Goal: Task Accomplishment & Management: Complete application form

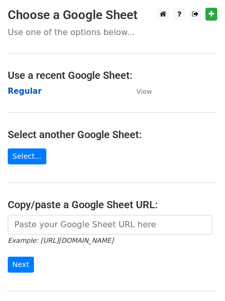
click at [25, 94] on strong "Regular" at bounding box center [25, 91] width 34 height 9
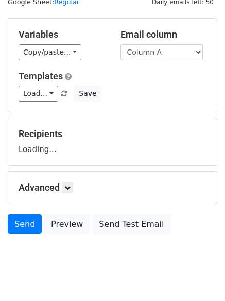
scroll to position [58, 0]
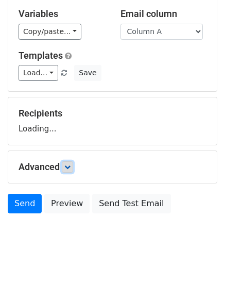
click at [73, 169] on link at bounding box center [67, 166] width 11 height 11
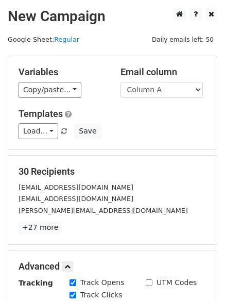
scroll to position [200, 0]
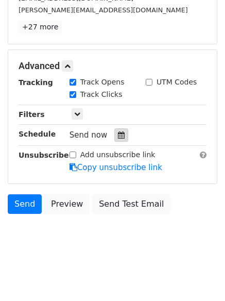
click at [118, 131] on icon at bounding box center [121, 134] width 7 height 7
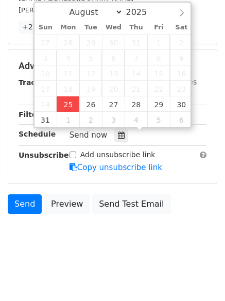
type input "2025-08-25 12:46"
type input "46"
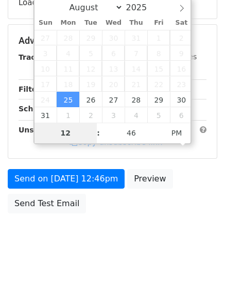
scroll to position [184, 0]
type input "4"
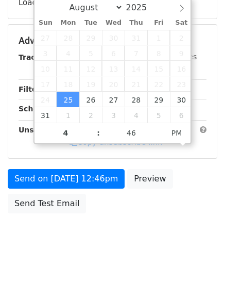
type input "2025-08-25 16:46"
type input "04"
click at [130, 128] on div "August September October November December 2025 Sun Mon Tue Wed Thu Fri Sat 27 …" at bounding box center [112, 70] width 159 height 147
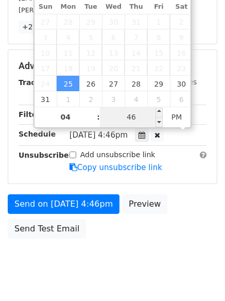
click at [131, 120] on input "46" at bounding box center [131, 117] width 63 height 21
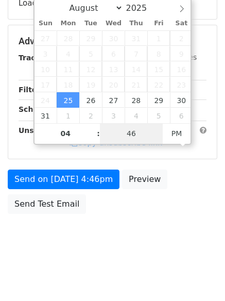
type input "1"
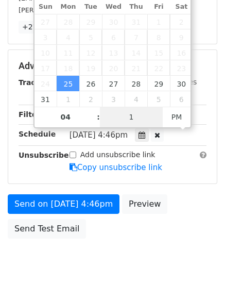
scroll to position [225, 0]
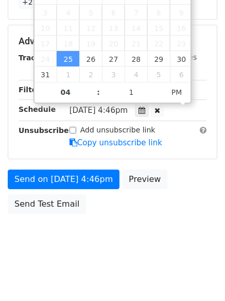
type input "2025-08-25 16:01"
click at [113, 258] on body "New Campaign Daily emails left: 50 Google Sheet: Regular Variables Copy/paste..…" at bounding box center [112, 21] width 225 height 477
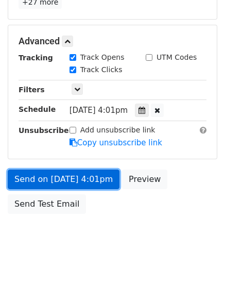
click at [78, 177] on link "Send on Aug 25 at 4:01pm" at bounding box center [64, 179] width 112 height 20
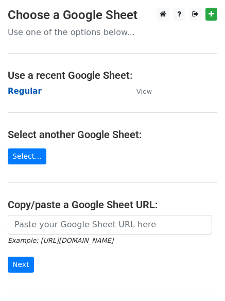
click at [16, 94] on strong "Regular" at bounding box center [25, 91] width 34 height 9
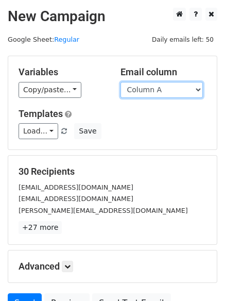
click at [180, 95] on select "Column A Column B Column C" at bounding box center [162, 90] width 82 height 16
select select "Column B"
click at [121, 82] on select "Column A Column B Column C" at bounding box center [162, 90] width 82 height 16
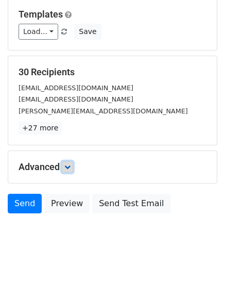
click at [69, 171] on link at bounding box center [67, 166] width 11 height 11
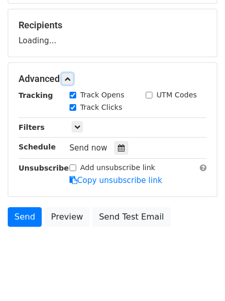
scroll to position [147, 0]
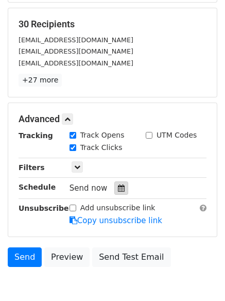
click at [118, 195] on div at bounding box center [121, 187] width 14 height 13
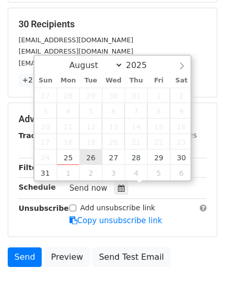
type input "2025-08-26 12:00"
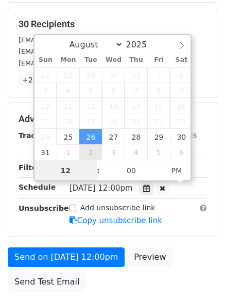
scroll to position [1, 0]
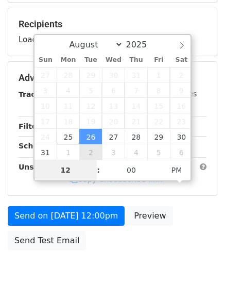
type input "5"
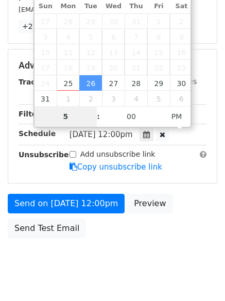
scroll to position [225, 0]
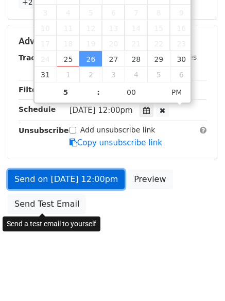
type input "2025-08-26 17:00"
click at [74, 182] on link "Send on Aug 26 at 12:00pm" at bounding box center [66, 179] width 117 height 20
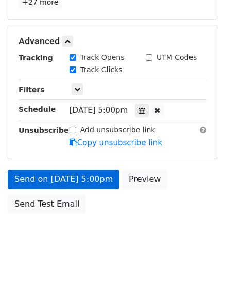
scroll to position [184, 0]
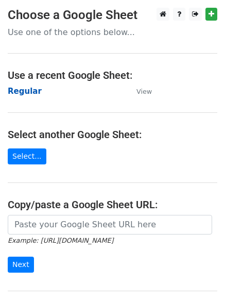
click at [26, 92] on strong "Regular" at bounding box center [25, 91] width 34 height 9
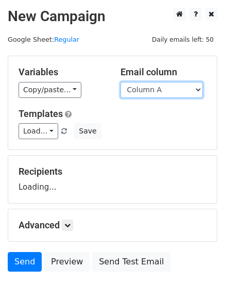
drag, startPoint x: 0, startPoint y: 0, endPoint x: 192, endPoint y: 91, distance: 212.2
click at [192, 91] on select "Column A Column B Column C" at bounding box center [162, 90] width 82 height 16
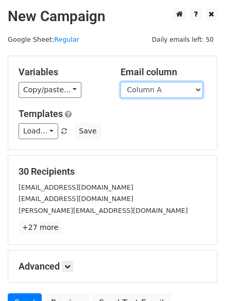
select select "Column C"
click at [121, 82] on select "Column A Column B Column C" at bounding box center [162, 90] width 82 height 16
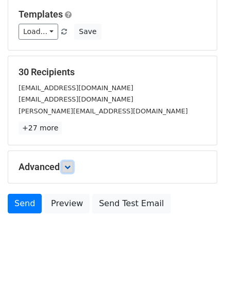
click at [67, 165] on icon at bounding box center [67, 167] width 6 height 6
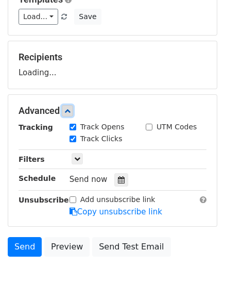
scroll to position [143, 0]
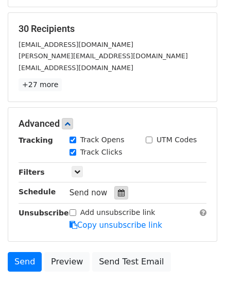
click at [118, 193] on icon at bounding box center [121, 192] width 7 height 7
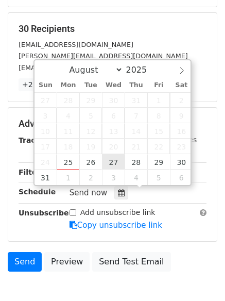
type input "2025-08-27 12:00"
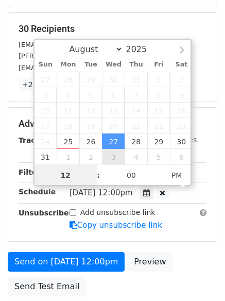
scroll to position [1, 0]
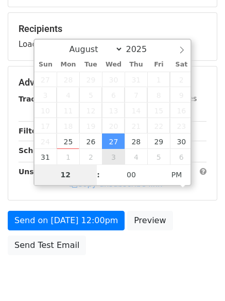
type input "6"
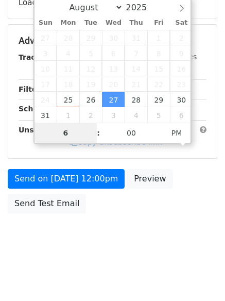
scroll to position [426, 0]
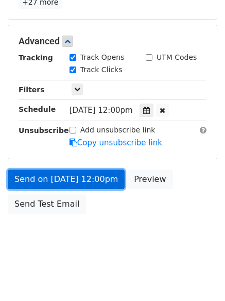
type input "2025-08-27 18:00"
click at [67, 180] on link "Send on Aug 27 at 12:00pm" at bounding box center [66, 179] width 117 height 20
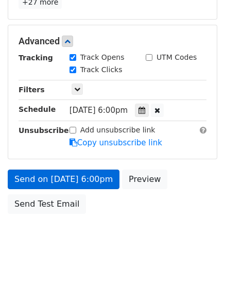
scroll to position [184, 0]
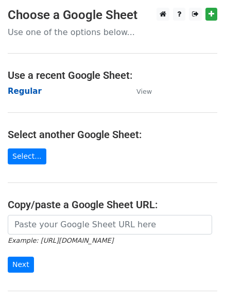
click at [23, 88] on strong "Regular" at bounding box center [25, 91] width 34 height 9
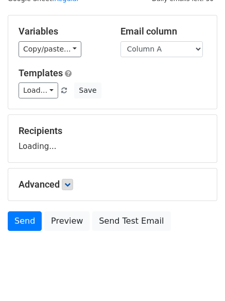
scroll to position [58, 0]
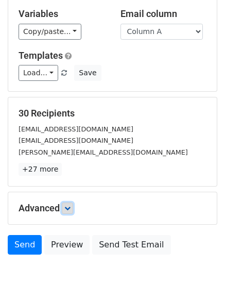
click at [73, 204] on link at bounding box center [67, 207] width 11 height 11
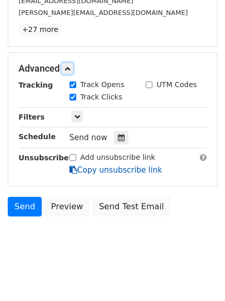
scroll to position [200, 0]
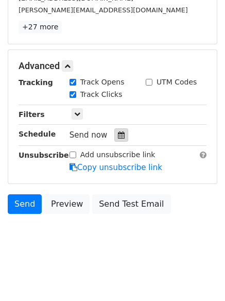
click at [119, 132] on icon at bounding box center [121, 134] width 7 height 7
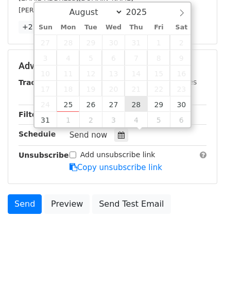
type input "2025-08-28 12:00"
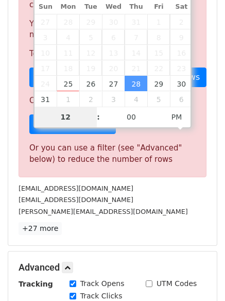
type input "7"
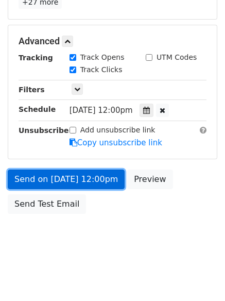
type input "2025-08-28 19:00"
click at [68, 179] on link "Send on Aug 28 at 12:00pm" at bounding box center [66, 179] width 117 height 20
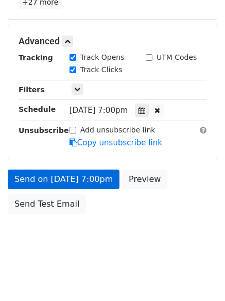
scroll to position [184, 0]
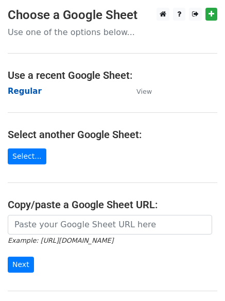
click at [13, 89] on strong "Regular" at bounding box center [25, 91] width 34 height 9
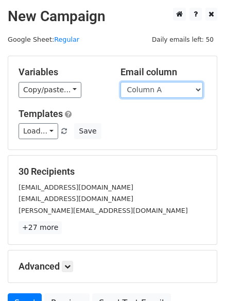
click at [144, 94] on select "Column A Column B Column C" at bounding box center [162, 90] width 82 height 16
select select "Column B"
click at [121, 82] on select "Column A Column B Column C" at bounding box center [162, 90] width 82 height 16
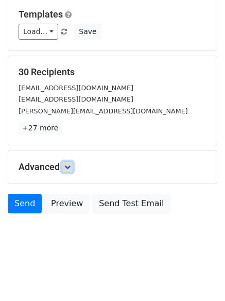
click at [68, 167] on icon at bounding box center [67, 167] width 6 height 6
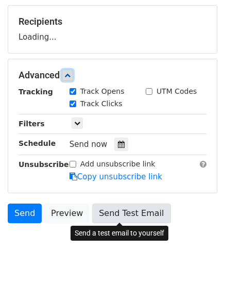
scroll to position [155, 0]
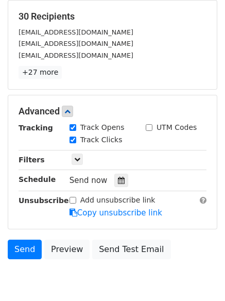
click at [119, 179] on icon at bounding box center [121, 180] width 7 height 7
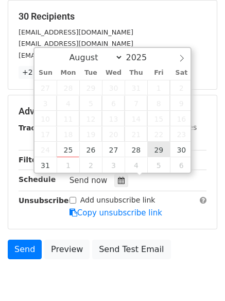
type input "2025-08-29 12:00"
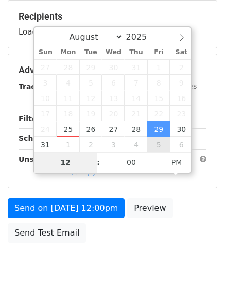
type input "8"
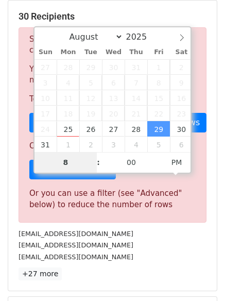
scroll to position [426, 0]
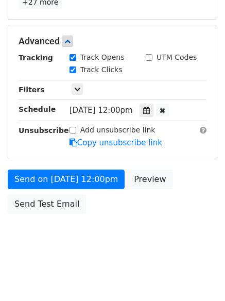
type input "2025-08-29 20:00"
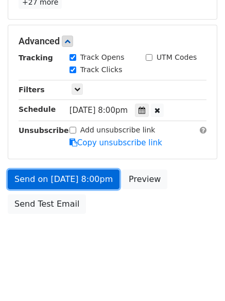
click at [67, 173] on link "Send on Aug 29 at 8:00pm" at bounding box center [64, 179] width 112 height 20
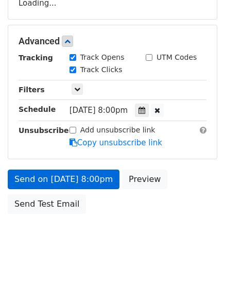
scroll to position [225, 0]
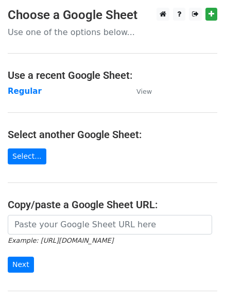
click at [26, 82] on main "Choose a Google Sheet Use one of the options below... Use a recent Google Sheet…" at bounding box center [112, 168] width 225 height 320
click at [28, 90] on strong "Regular" at bounding box center [25, 91] width 34 height 9
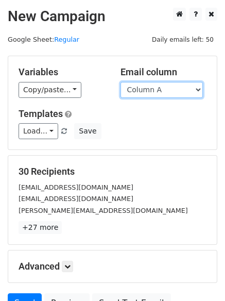
drag, startPoint x: 0, startPoint y: 0, endPoint x: 155, endPoint y: 95, distance: 181.5
click at [153, 91] on select "Column A Column B Column C" at bounding box center [162, 90] width 82 height 16
click at [159, 94] on select "Column A Column B Column C" at bounding box center [162, 90] width 82 height 16
select select "Column C"
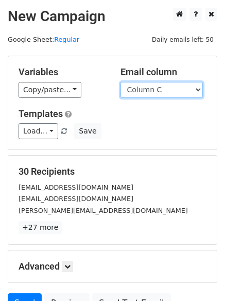
click at [121, 82] on select "Column A Column B Column C" at bounding box center [162, 90] width 82 height 16
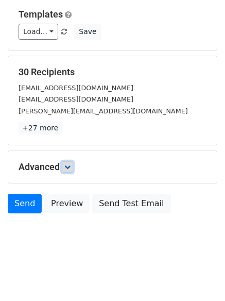
click at [67, 165] on icon at bounding box center [67, 167] width 6 height 6
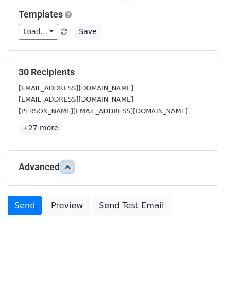
click at [69, 164] on icon at bounding box center [67, 167] width 6 height 6
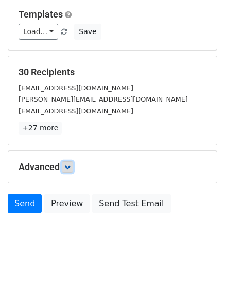
click at [73, 170] on link at bounding box center [67, 166] width 11 height 11
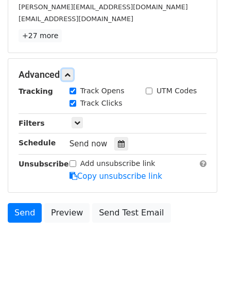
scroll to position [192, 0]
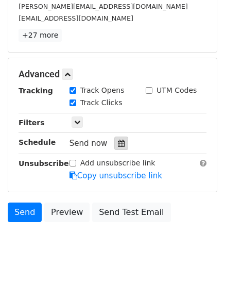
click at [115, 147] on div at bounding box center [121, 142] width 14 height 13
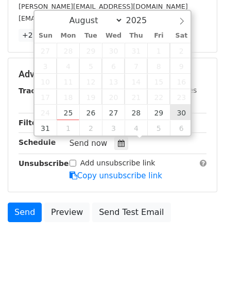
type input "[DATE] 12:00"
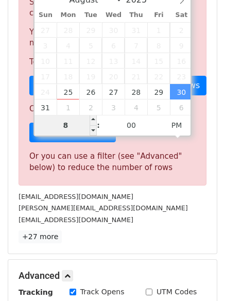
click at [69, 122] on input "8" at bounding box center [66, 125] width 63 height 21
click at [56, 120] on input "8" at bounding box center [66, 125] width 63 height 21
click at [67, 119] on input "8" at bounding box center [66, 125] width 63 height 21
type input "9"
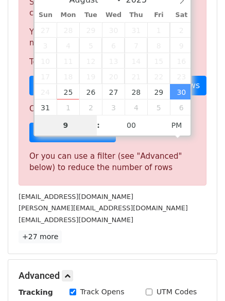
scroll to position [426, 0]
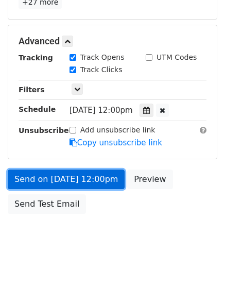
type input "[DATE] 21:00"
click at [63, 182] on link "Send on [DATE] 12:00pm" at bounding box center [66, 179] width 117 height 20
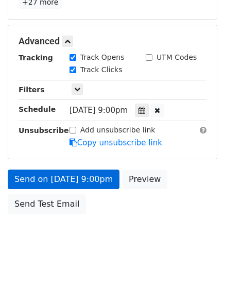
scroll to position [184, 0]
